Goal: Information Seeking & Learning: Find specific fact

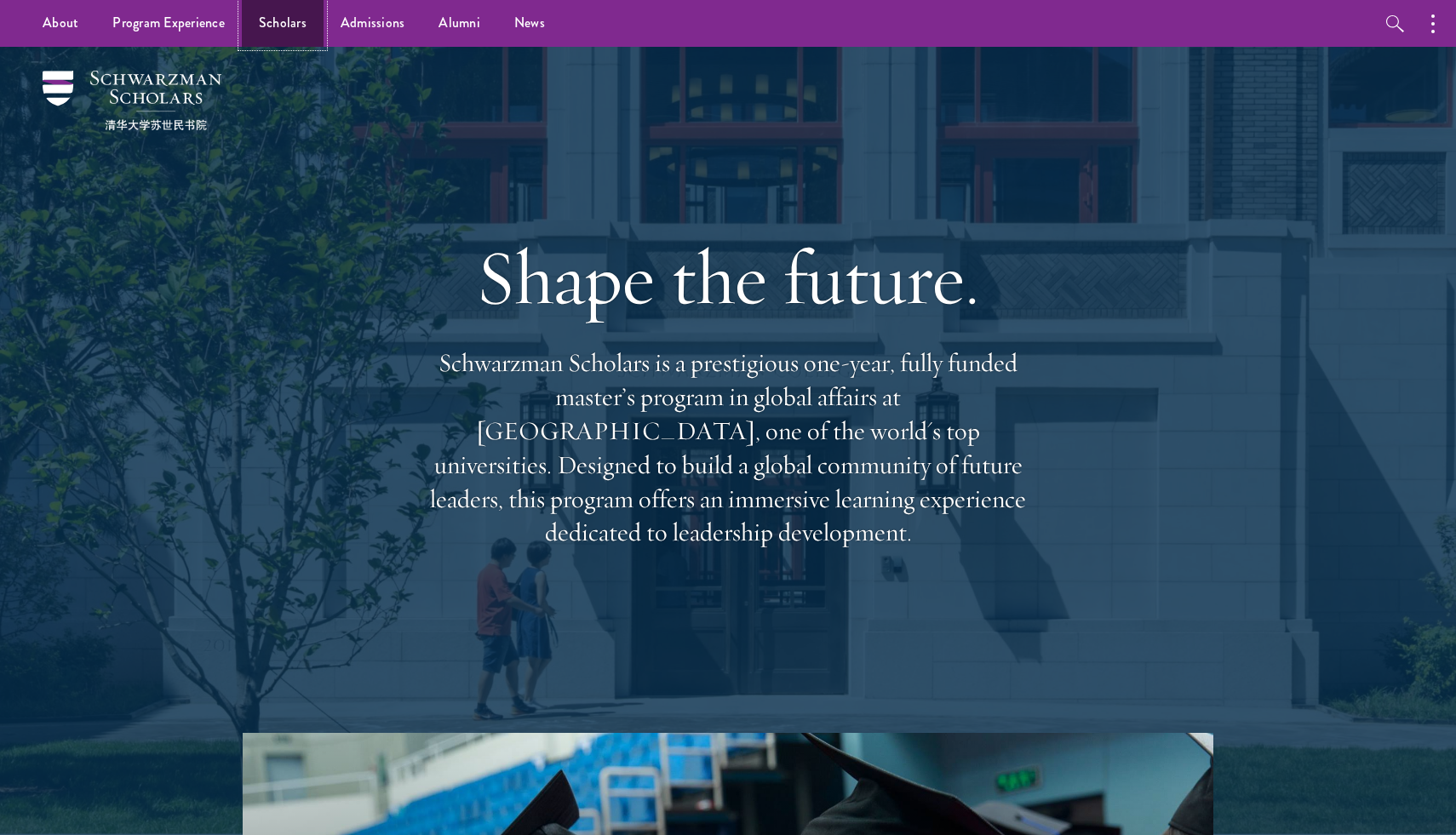
click at [294, 22] on link "Scholars" at bounding box center [283, 23] width 82 height 47
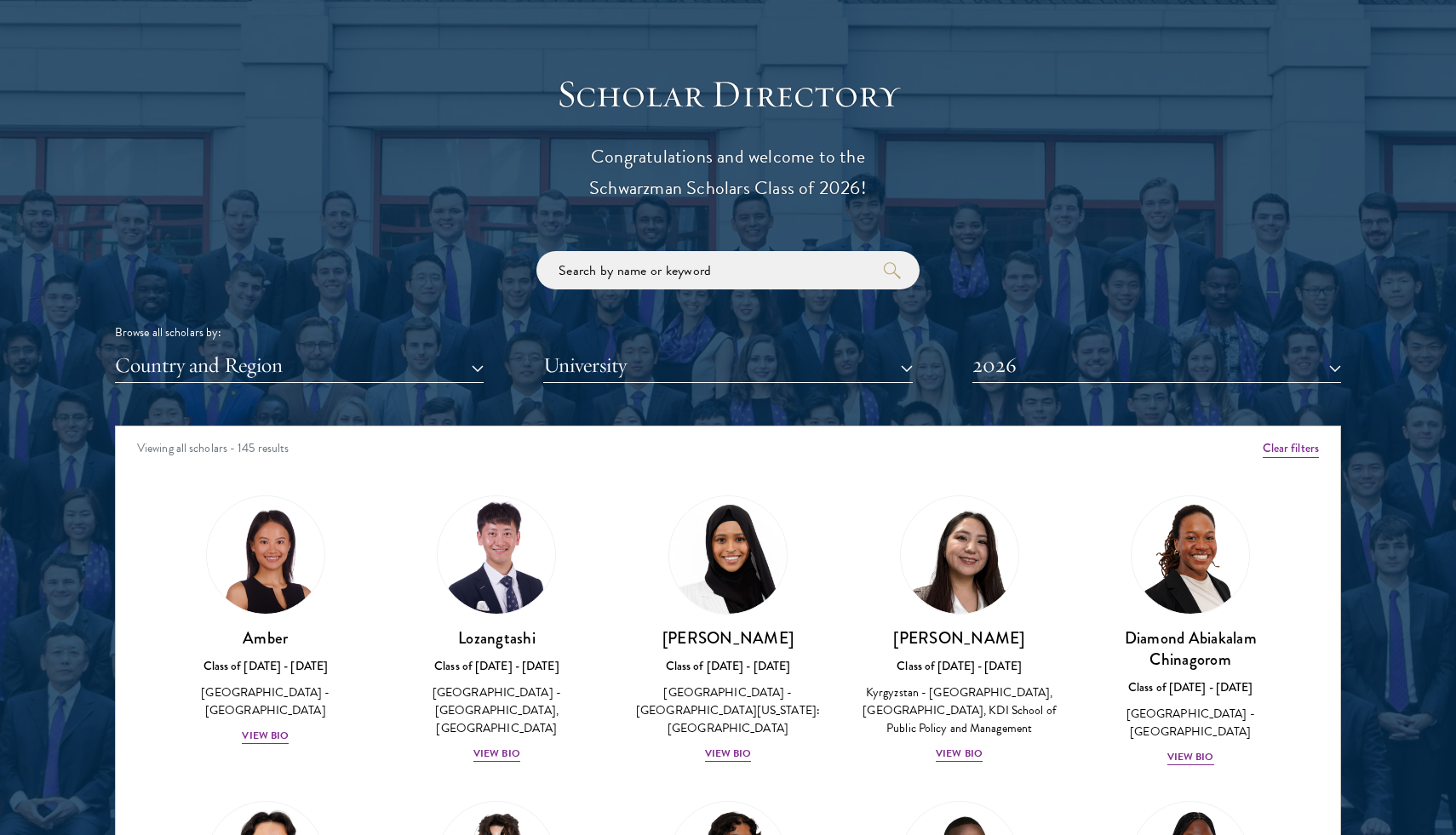
scroll to position [11, 0]
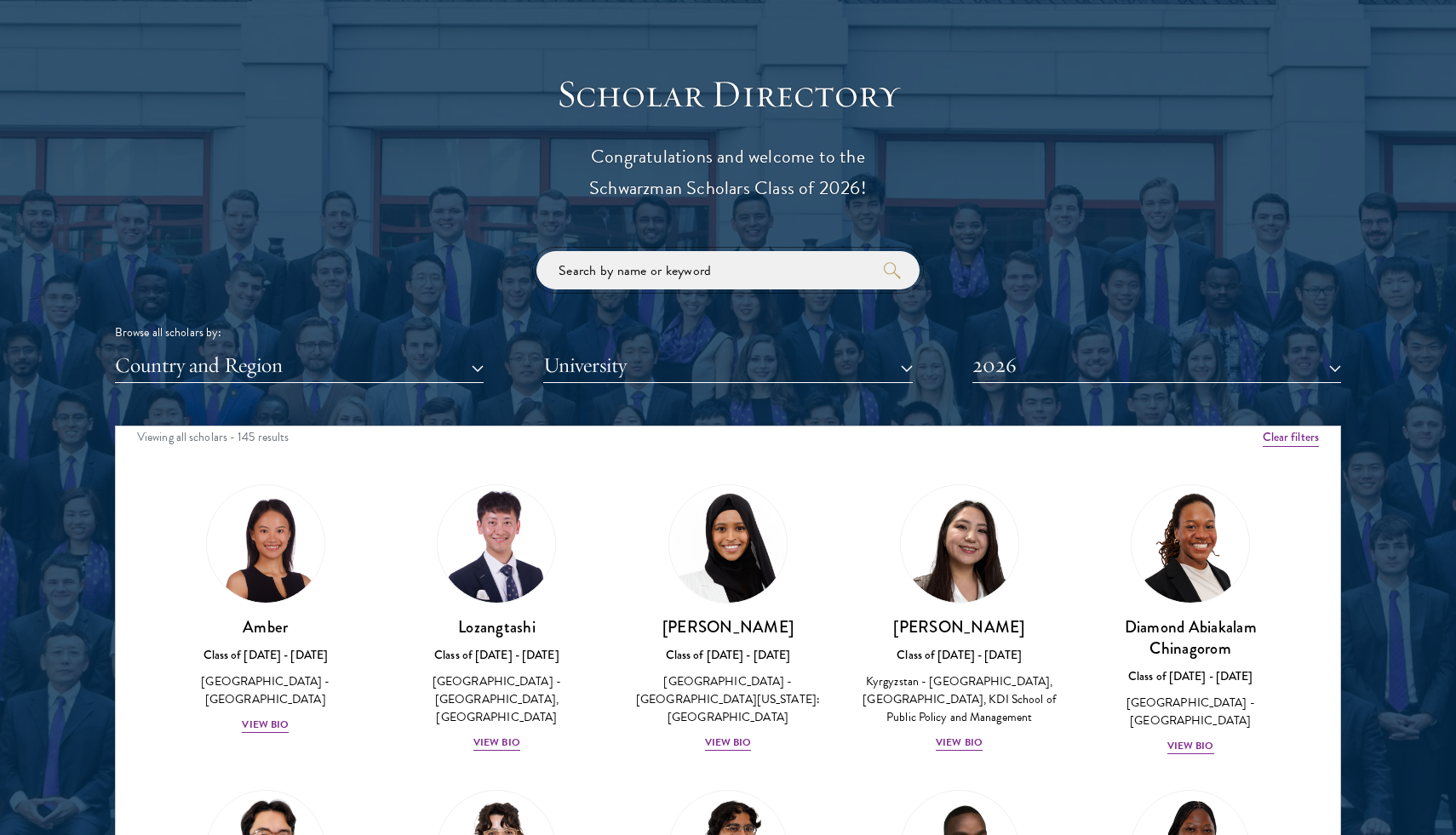
click at [741, 281] on input "search" at bounding box center [728, 270] width 383 height 39
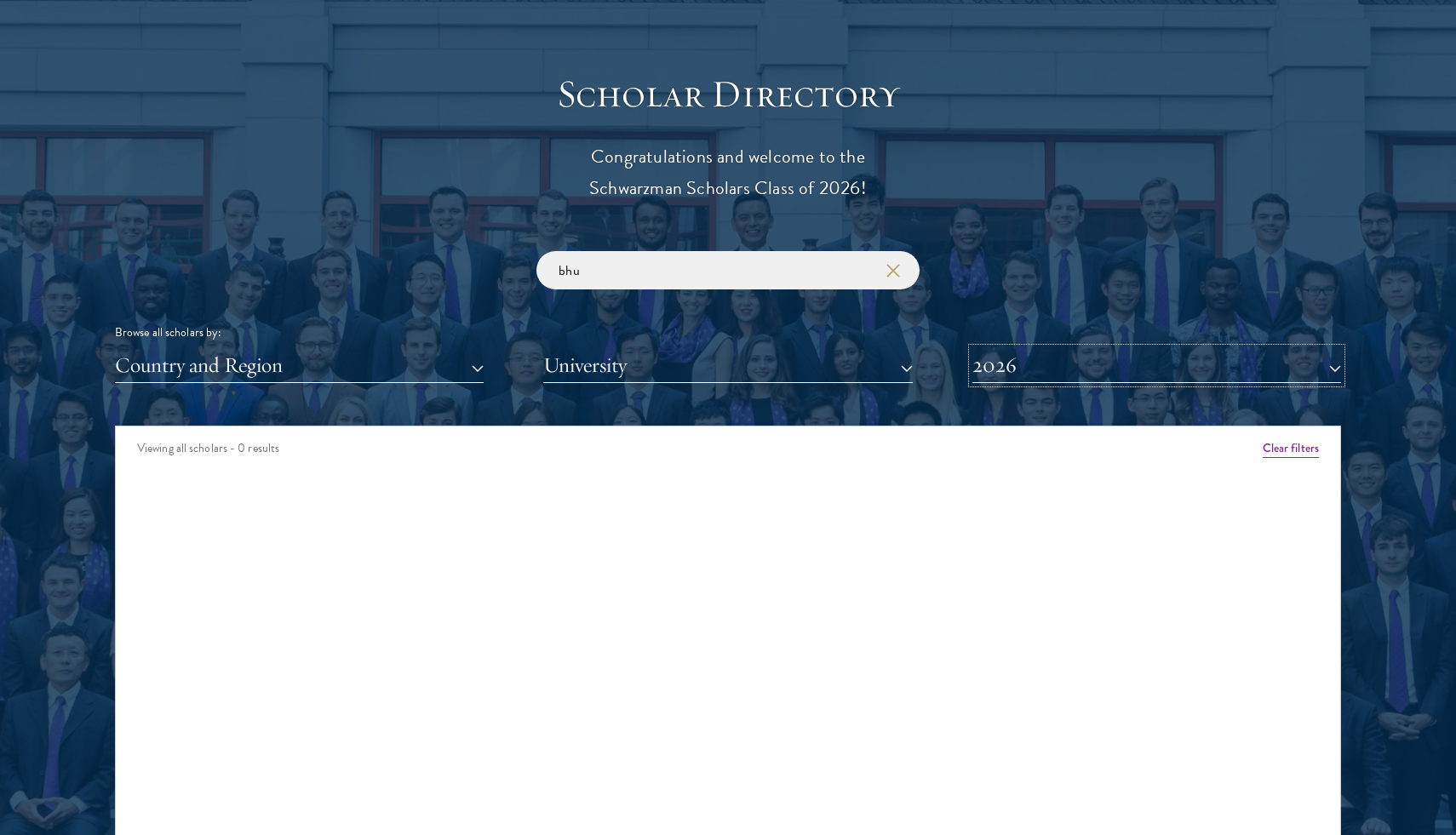
click at [1003, 371] on button "2026" at bounding box center [1157, 365] width 369 height 35
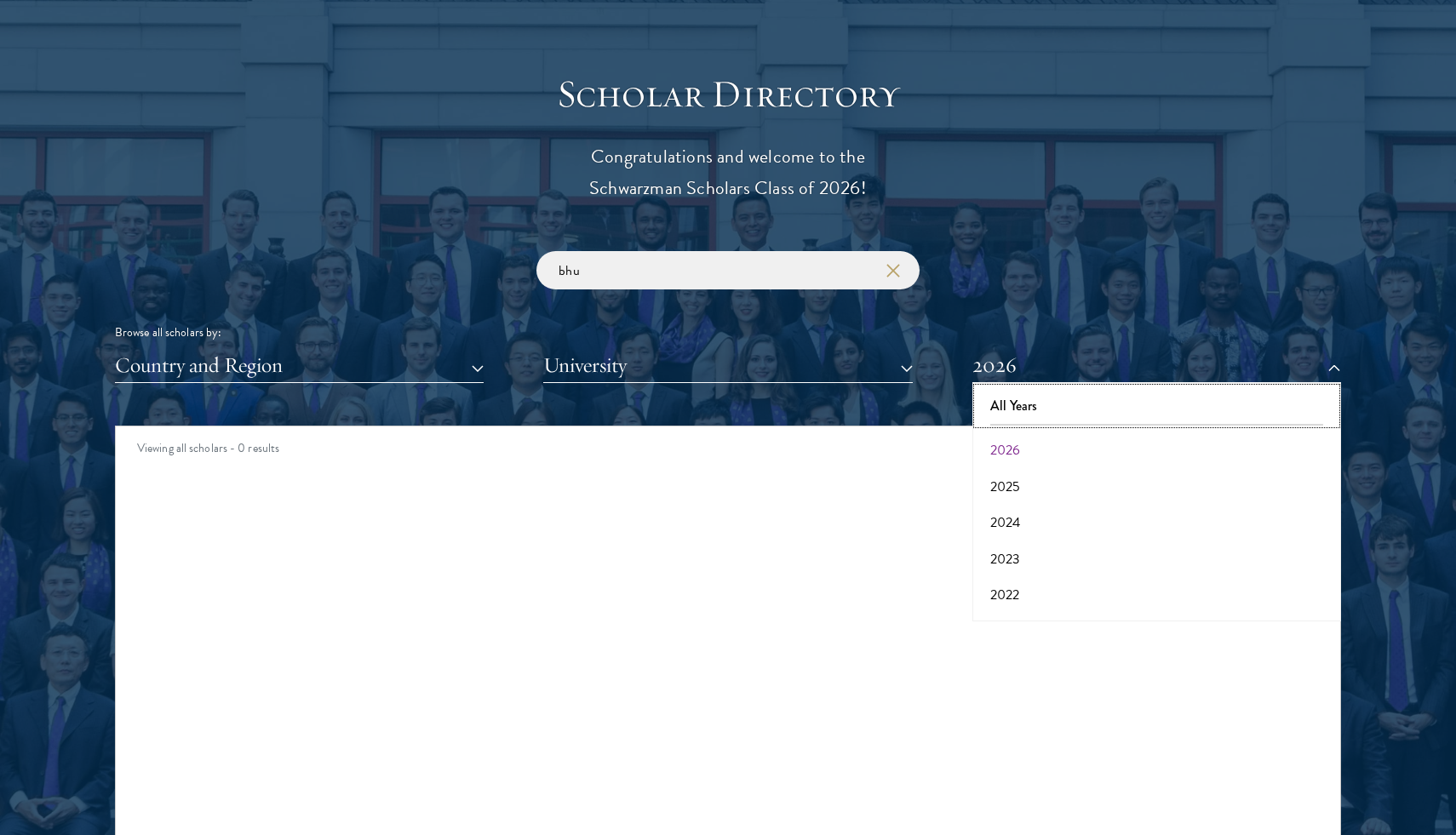
click at [1014, 395] on button "All Years" at bounding box center [1156, 407] width 358 height 36
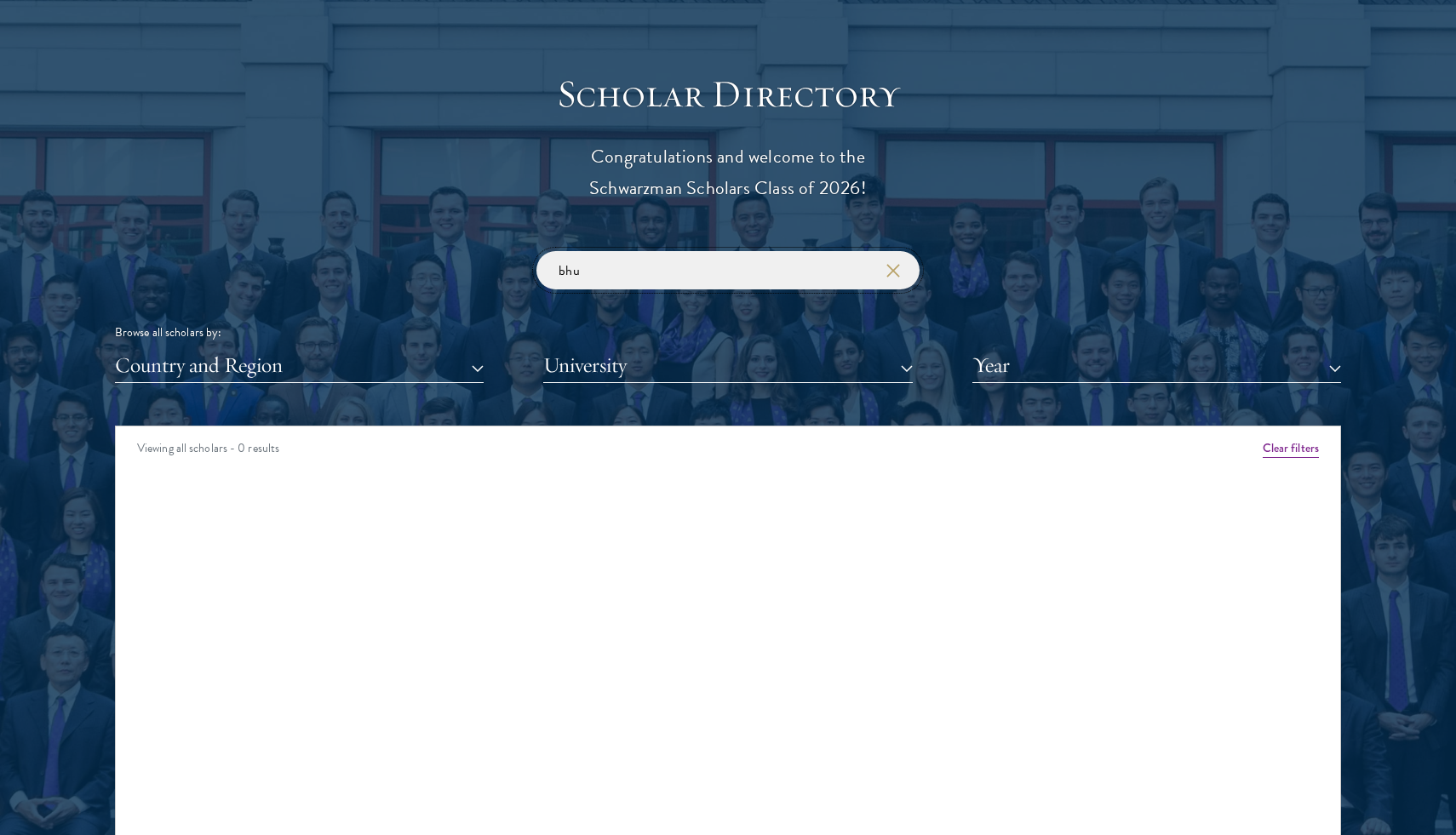
click at [673, 265] on input "bhu" at bounding box center [728, 270] width 383 height 39
type input "b"
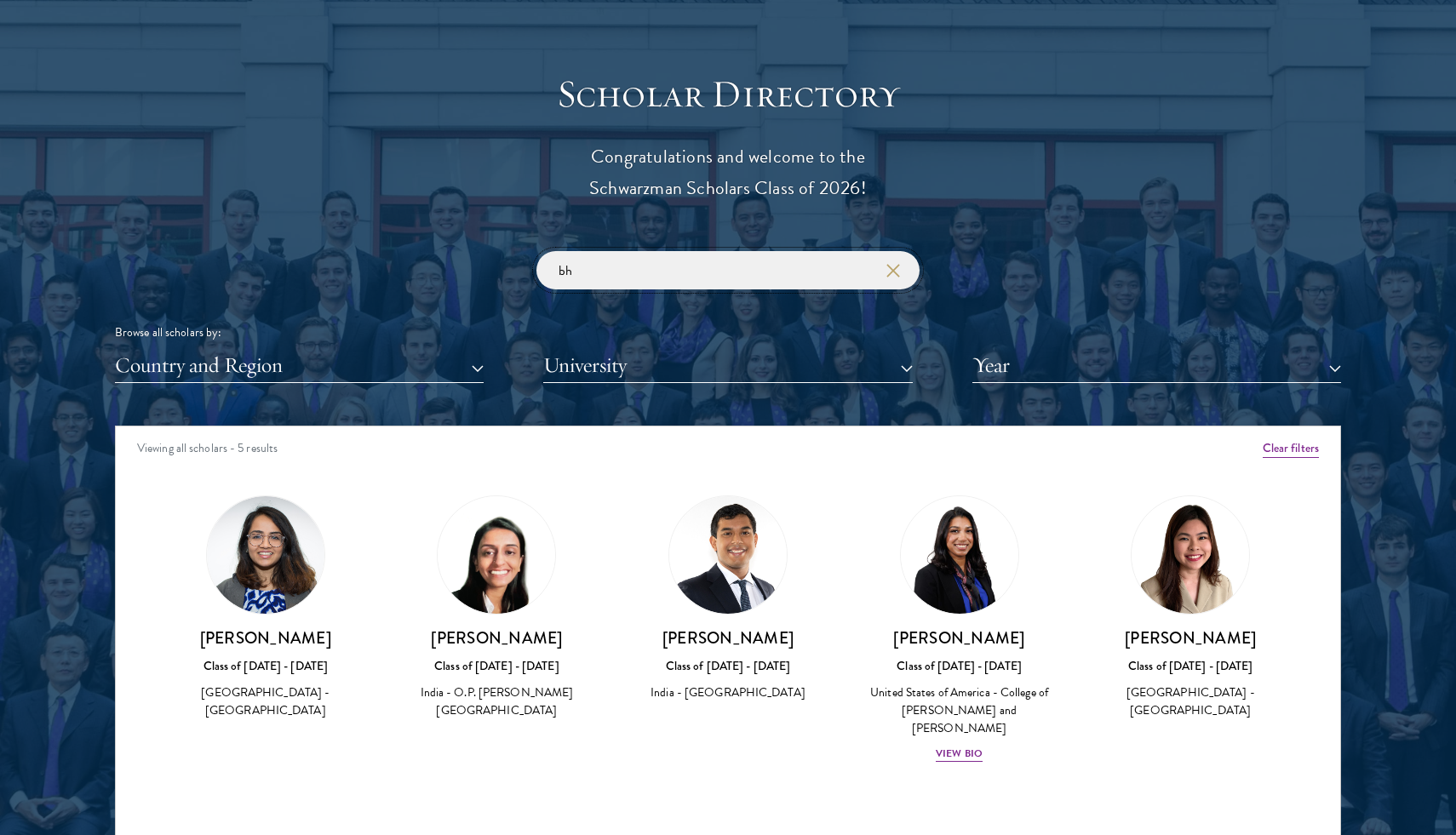
type input "bhu"
